Goal: Transaction & Acquisition: Book appointment/travel/reservation

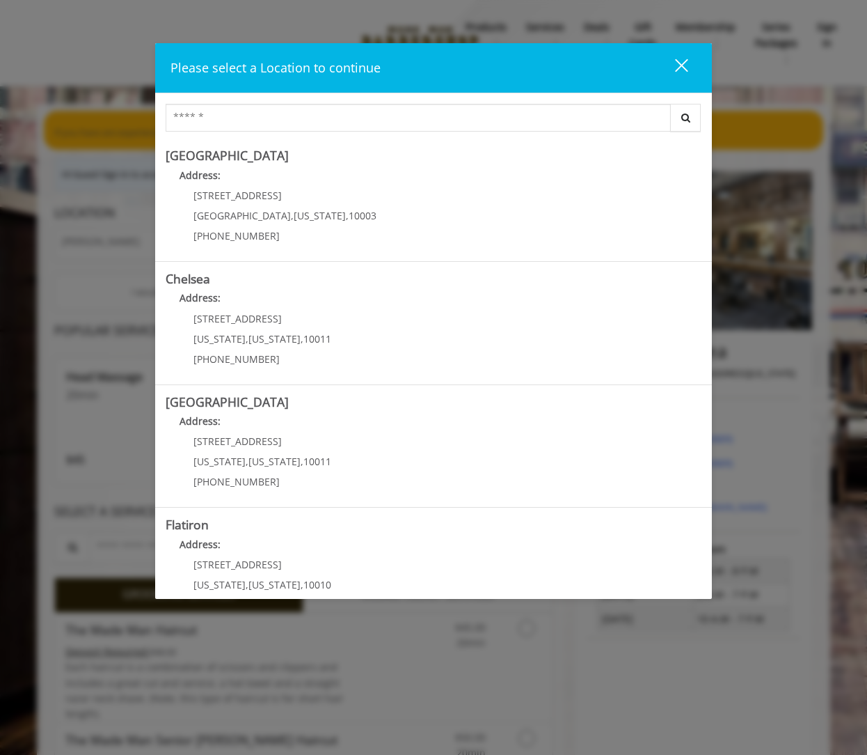
click at [683, 67] on div "close dialog" at bounding box center [681, 64] width 13 height 13
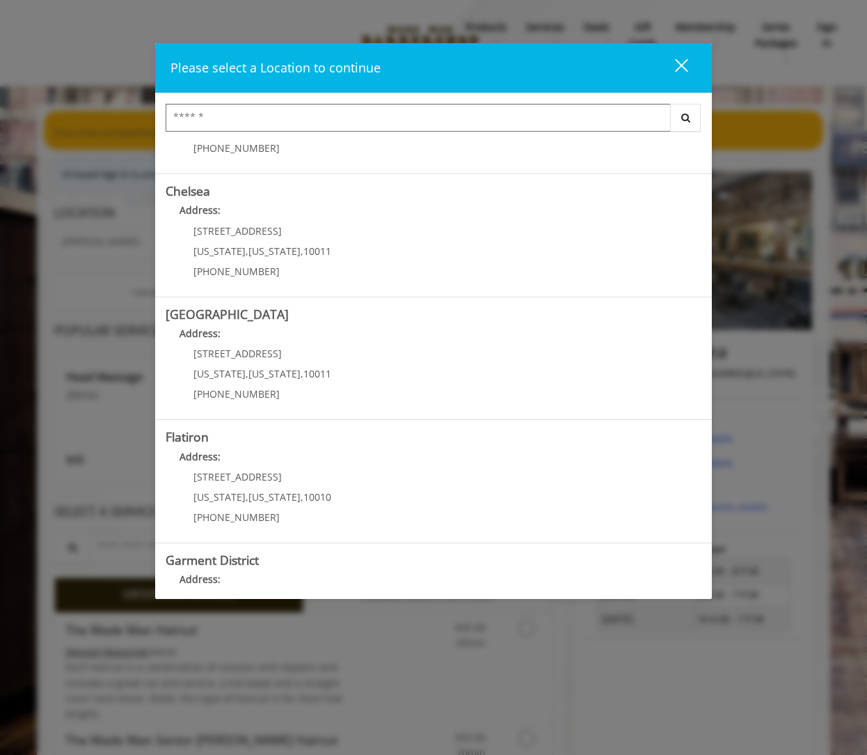
scroll to position [125, 0]
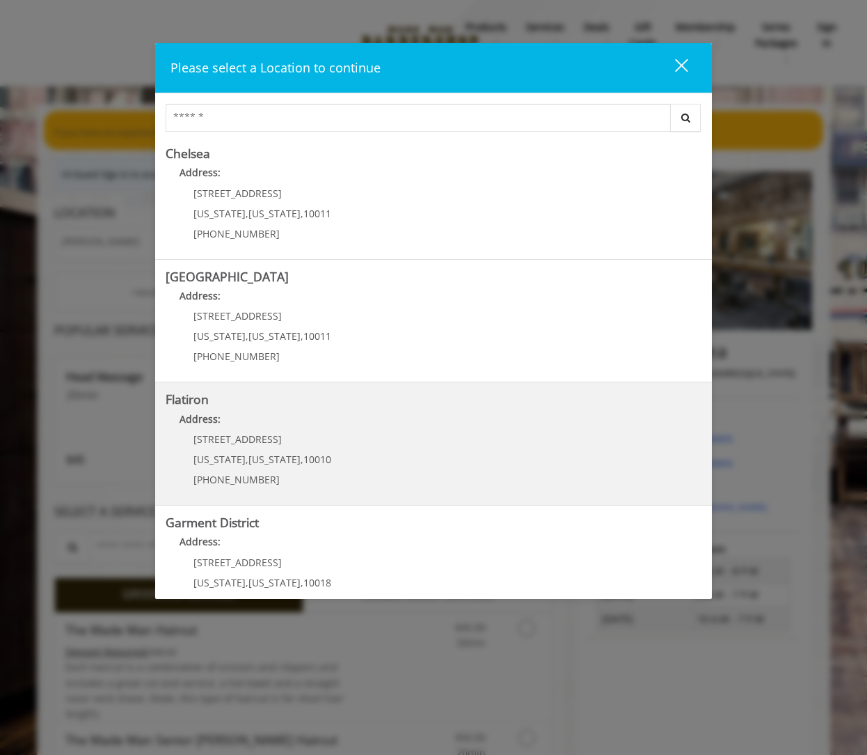
click at [412, 445] on "Flatiron Address: 10 E 23rd St New York , New York , 10010 (917) 475-1765" at bounding box center [434, 444] width 536 height 102
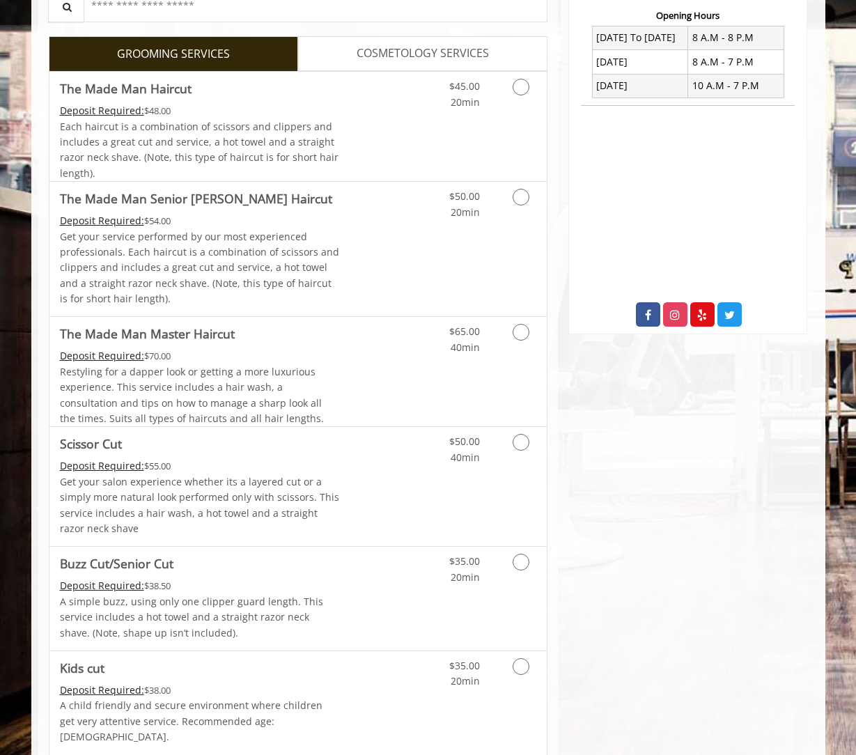
scroll to position [365, 0]
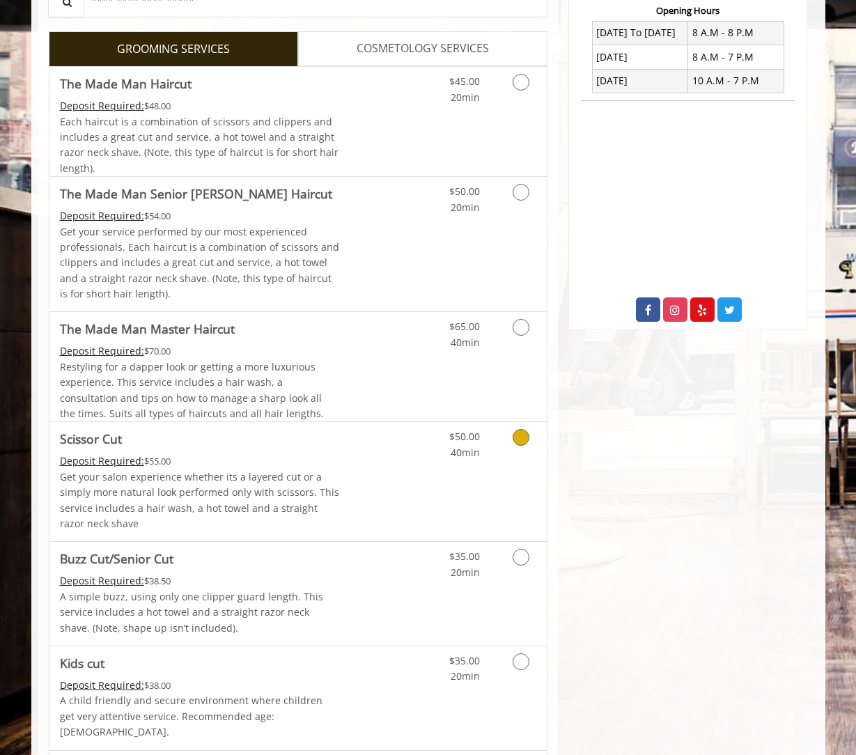
click at [517, 438] on icon "Grooming services" at bounding box center [520, 437] width 17 height 17
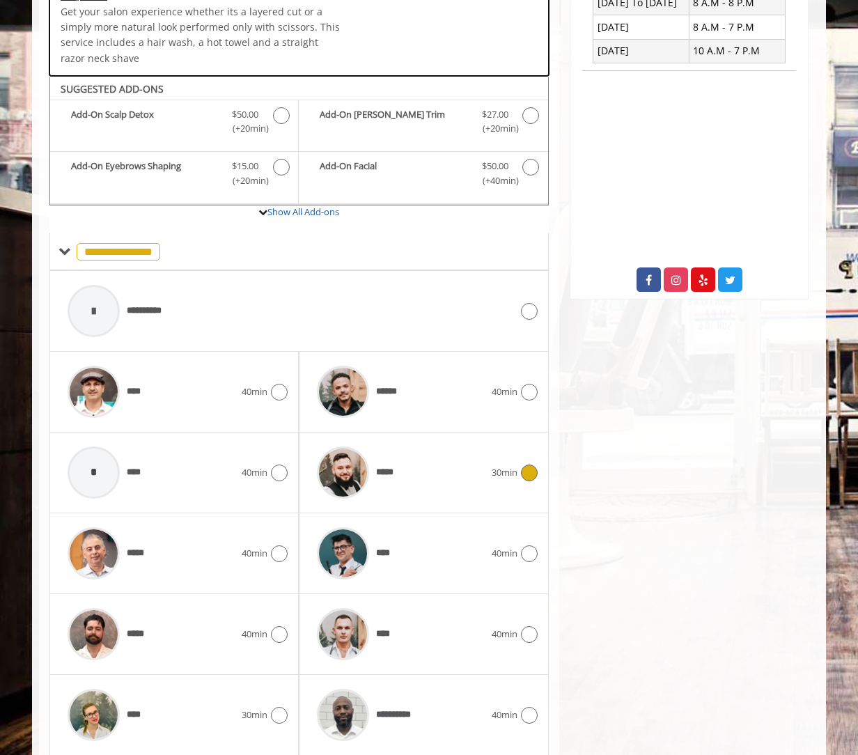
scroll to position [444, 0]
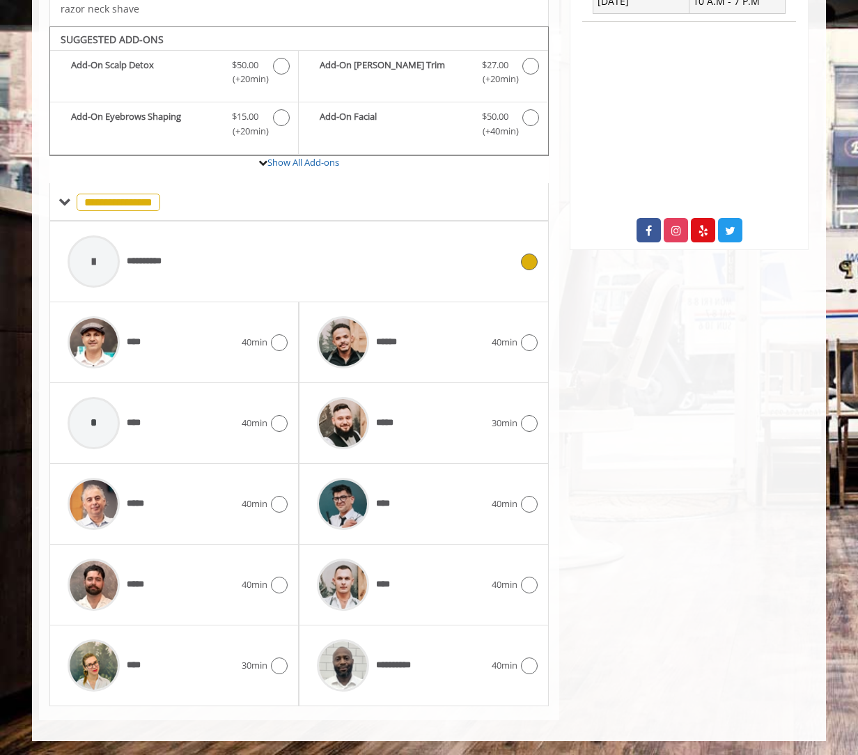
click at [531, 260] on icon at bounding box center [529, 261] width 17 height 17
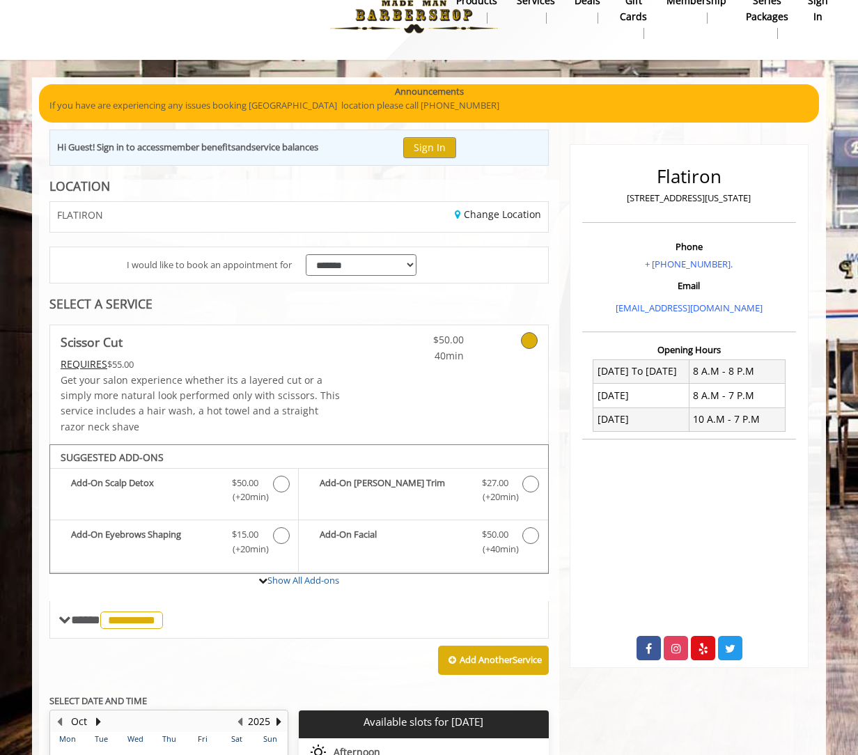
scroll to position [0, 0]
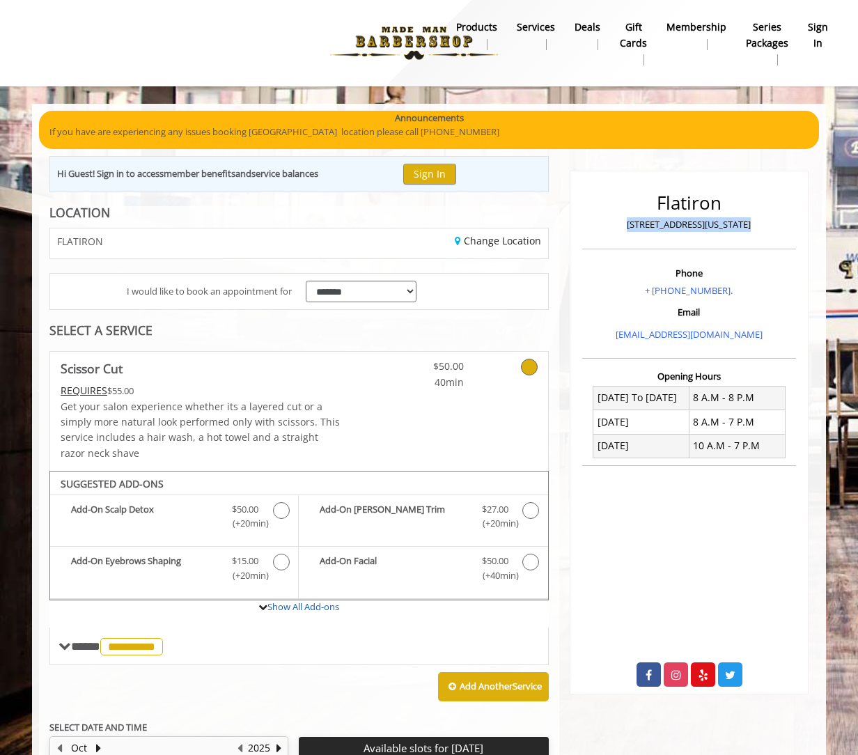
drag, startPoint x: 633, startPoint y: 226, endPoint x: 752, endPoint y: 222, distance: 119.1
click at [752, 222] on p "10 E 23rd Street, New York" at bounding box center [688, 224] width 207 height 15
copy p "10 E 23rd Street, New York"
